Goal: Task Accomplishment & Management: Manage account settings

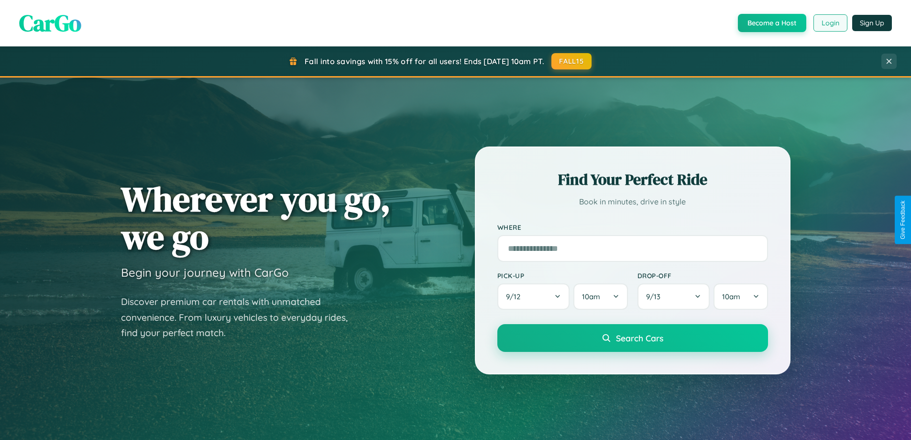
click at [830, 23] on button "Login" at bounding box center [831, 22] width 34 height 17
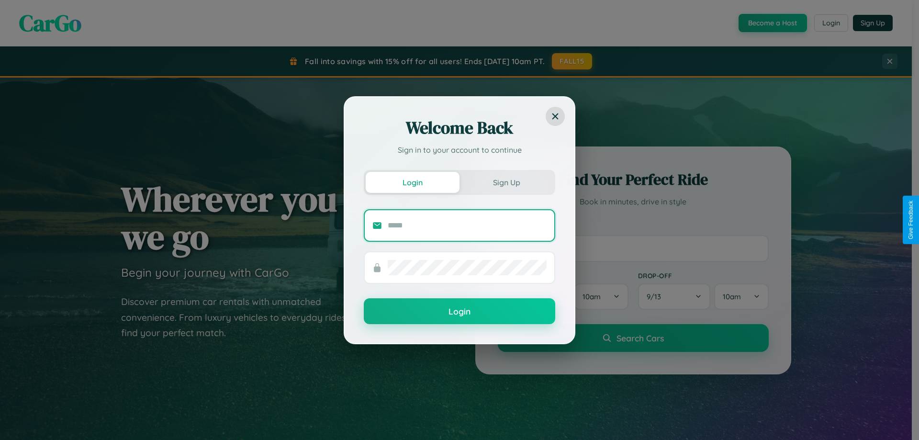
click at [467, 225] on input "text" at bounding box center [467, 225] width 159 height 15
type input "**********"
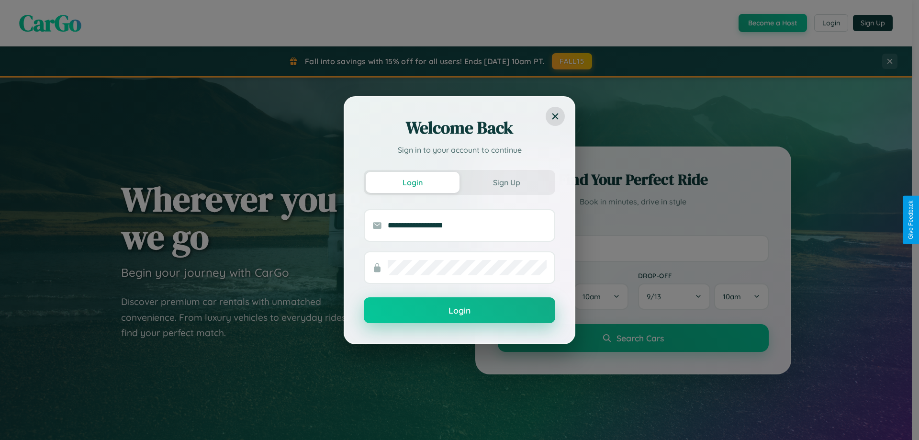
click at [459, 311] on button "Login" at bounding box center [459, 310] width 191 height 26
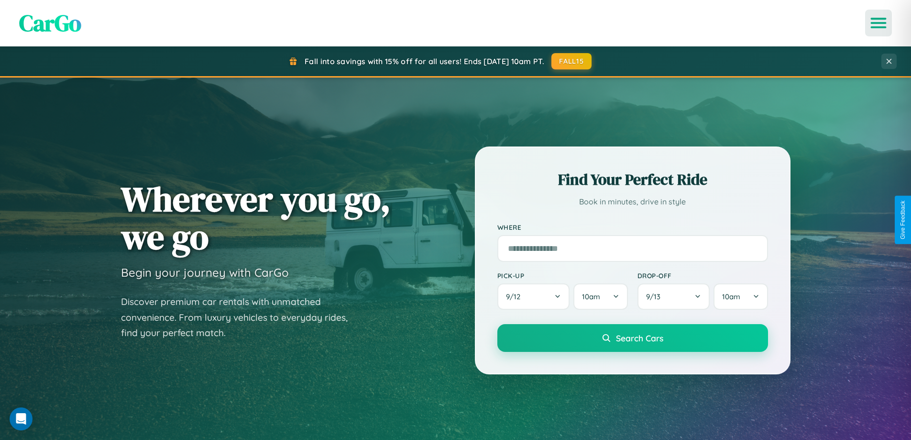
click at [879, 23] on icon "Open menu" at bounding box center [879, 23] width 14 height 9
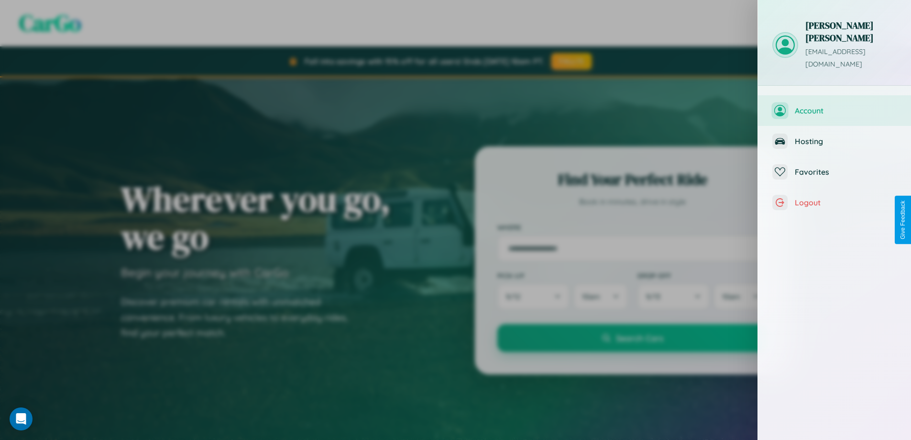
click at [835, 106] on span "Account" at bounding box center [846, 111] width 102 height 10
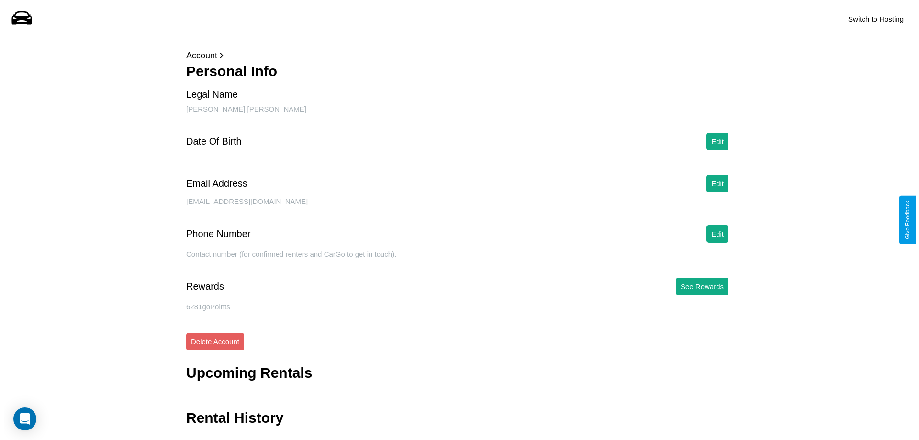
scroll to position [23, 0]
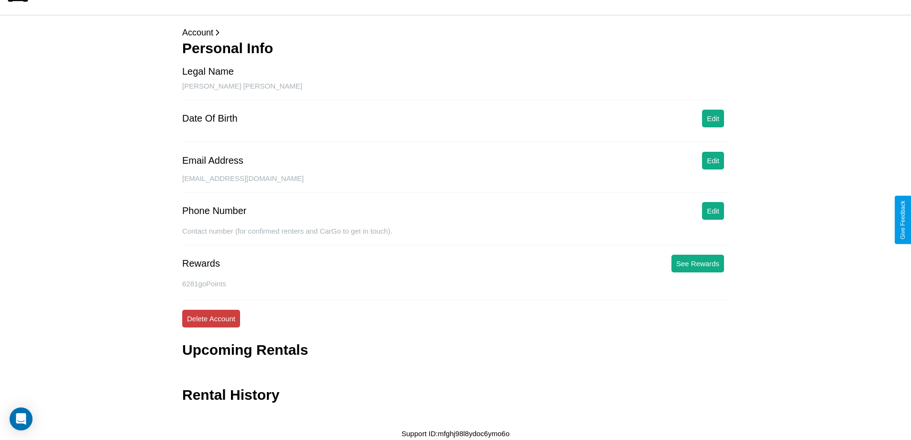
click at [211, 318] on button "Delete Account" at bounding box center [211, 319] width 58 height 18
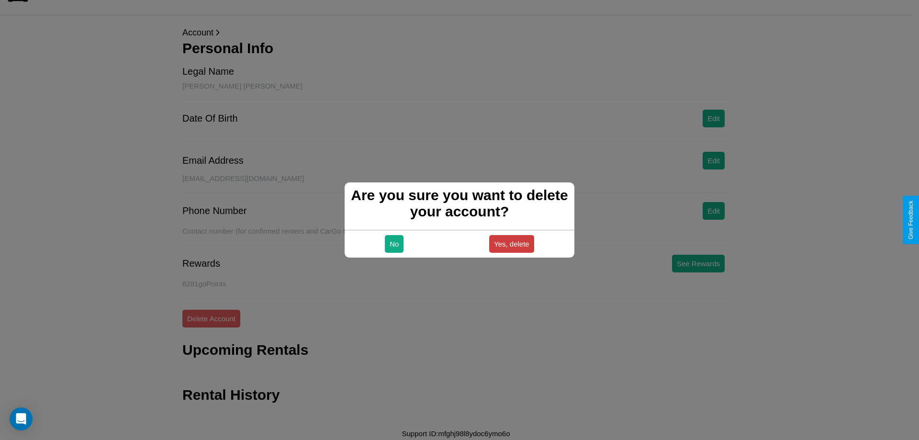
click at [511, 244] on button "Yes, delete" at bounding box center [511, 244] width 45 height 18
